Goal: Task Accomplishment & Management: Use online tool/utility

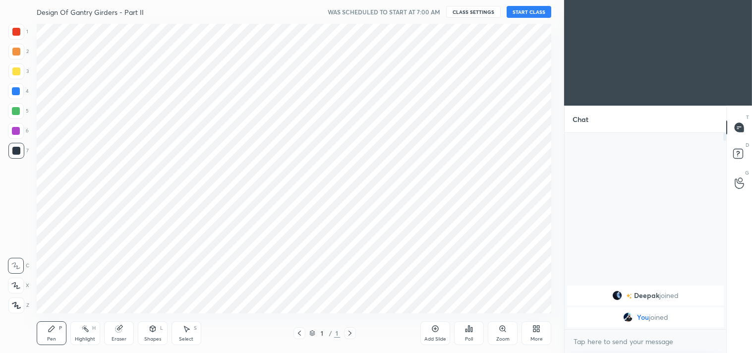
scroll to position [289, 524]
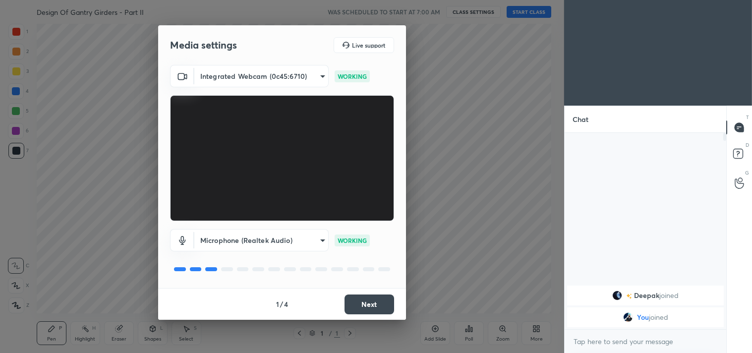
click at [616, 298] on img "grid" at bounding box center [617, 295] width 10 height 10
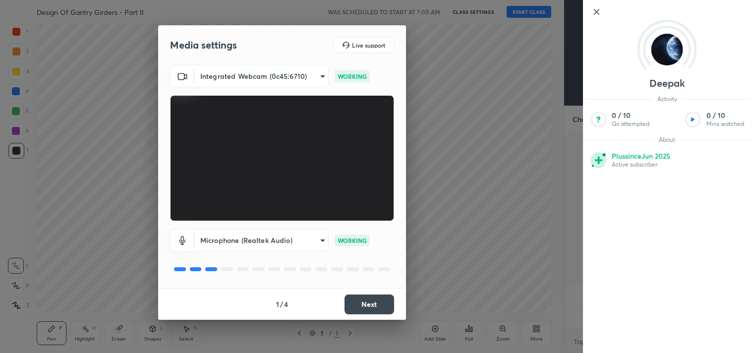
click at [511, 126] on div "Media settings Live support Integrated Webcam (0c45:6710) c5c2f7231e9952ba016bf…" at bounding box center [282, 176] width 564 height 353
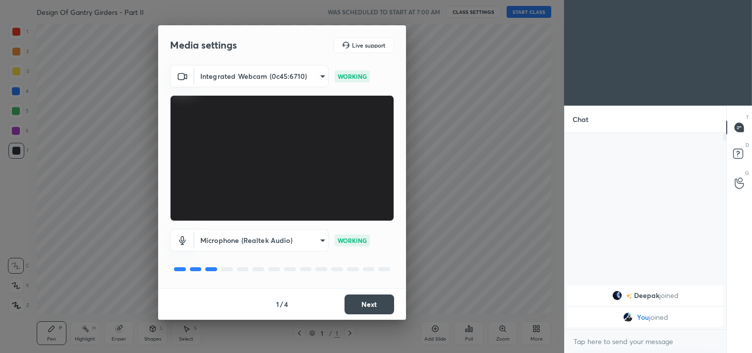
click at [361, 299] on button "Next" at bounding box center [369, 304] width 50 height 20
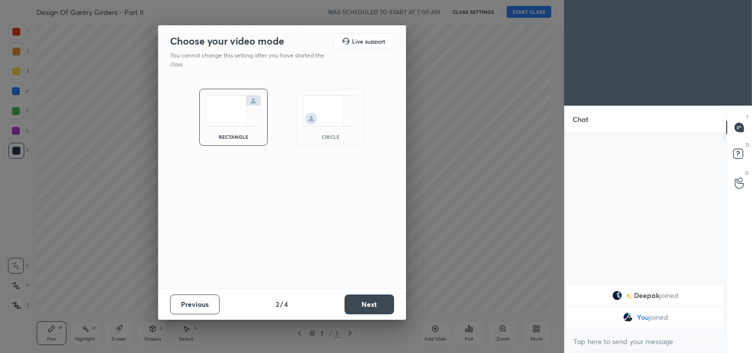
click at [361, 299] on button "Next" at bounding box center [369, 304] width 50 height 20
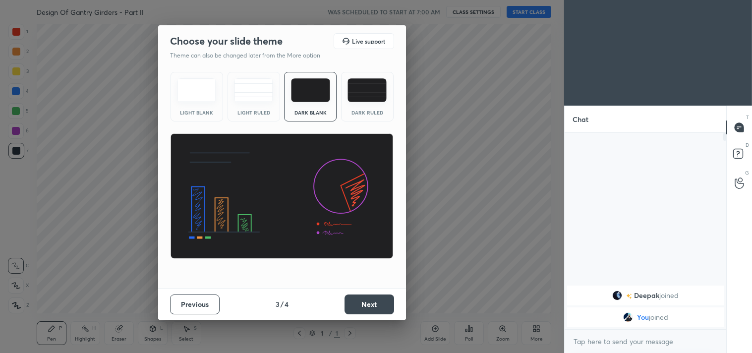
click at [361, 299] on button "Next" at bounding box center [369, 304] width 50 height 20
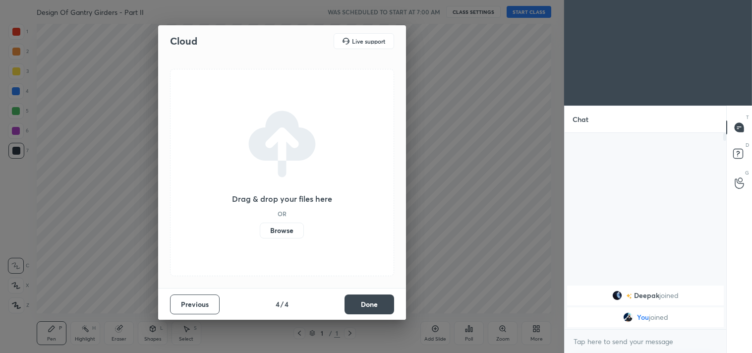
click at [361, 299] on button "Done" at bounding box center [369, 304] width 50 height 20
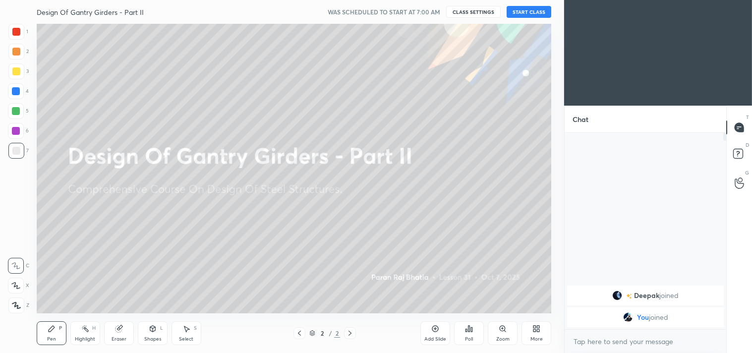
click at [524, 13] on button "START CLASS" at bounding box center [528, 12] width 45 height 12
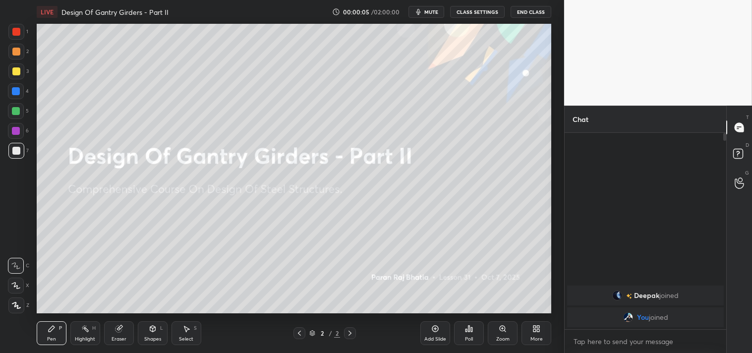
click at [431, 15] on span "mute" at bounding box center [431, 11] width 14 height 7
click at [534, 8] on button "End Class" at bounding box center [530, 12] width 41 height 12
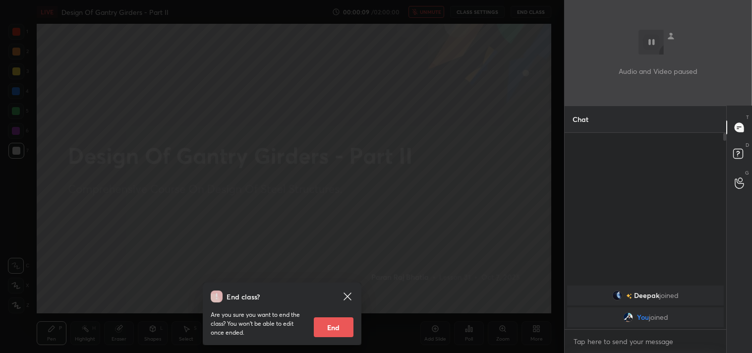
click at [336, 314] on div "Are you sure you want to end the class? You won’t be able to edit once ended. E…" at bounding box center [282, 319] width 143 height 35
click at [333, 326] on button "End" at bounding box center [334, 327] width 40 height 20
type textarea "x"
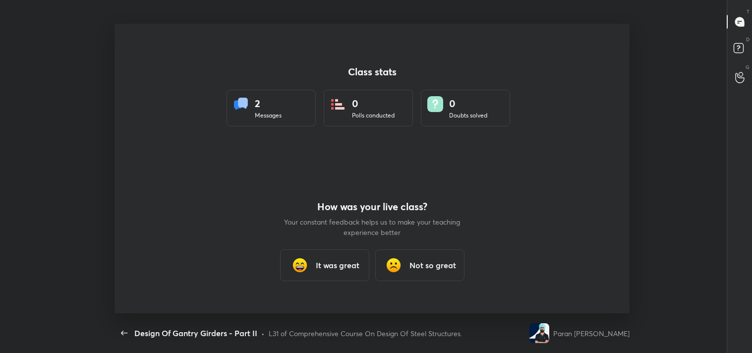
scroll to position [289, 744]
